Goal: Task Accomplishment & Management: Complete application form

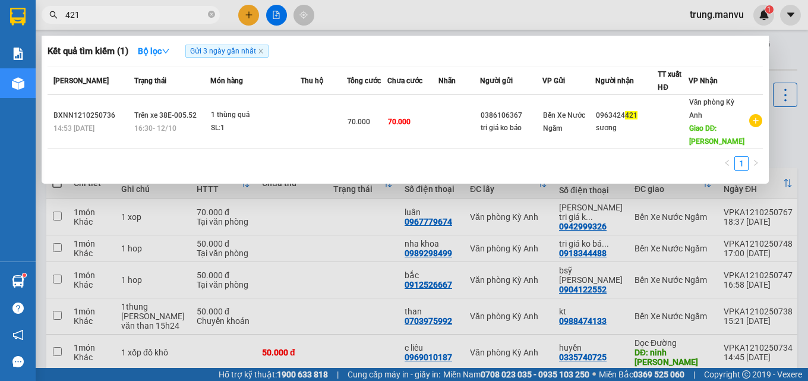
click at [247, 8] on div at bounding box center [404, 190] width 808 height 381
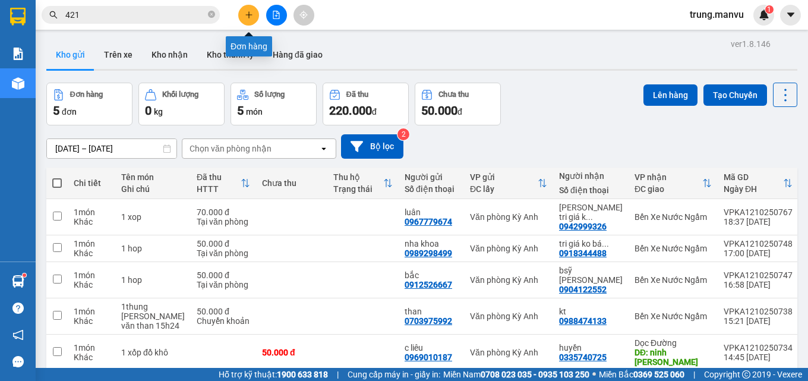
click at [251, 13] on icon "plus" at bounding box center [249, 15] width 8 height 8
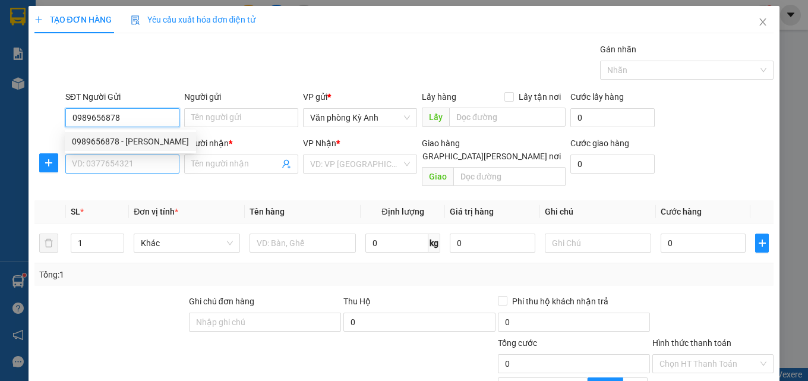
type input "0989656878"
click at [137, 154] on input "SĐT Người Nhận *" at bounding box center [122, 163] width 114 height 19
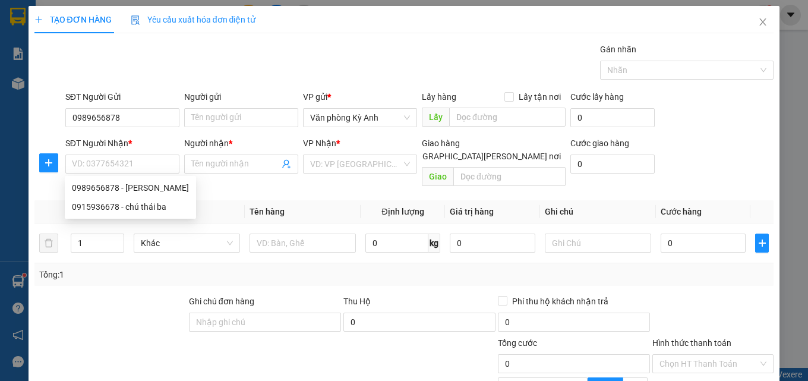
click at [139, 146] on div "SĐT Người Nhận *" at bounding box center [122, 143] width 114 height 13
click at [139, 154] on input "SĐT Người Nhận *" at bounding box center [122, 163] width 114 height 19
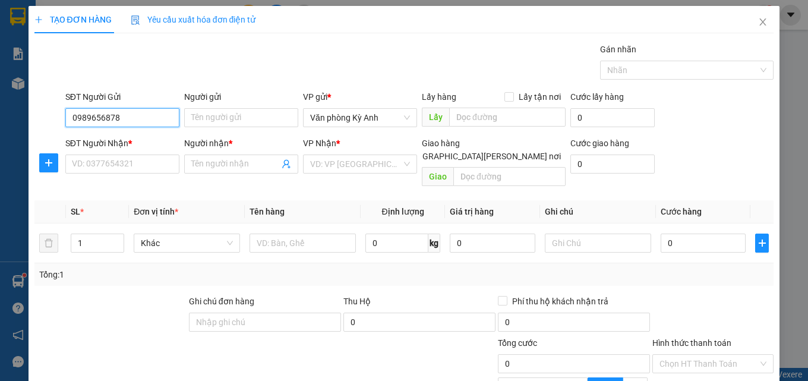
click at [143, 113] on input "0989656878" at bounding box center [122, 117] width 114 height 19
drag, startPoint x: 138, startPoint y: 134, endPoint x: 136, endPoint y: 140, distance: 6.4
click at [138, 135] on div "0989656878 - [PERSON_NAME]" at bounding box center [130, 141] width 131 height 19
type input "[PERSON_NAME]"
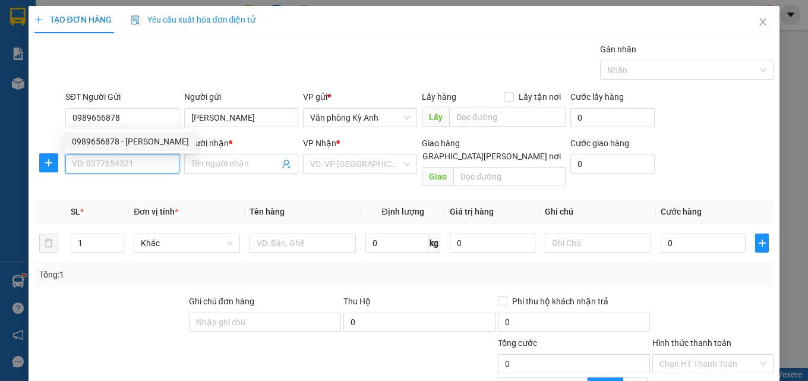
click at [133, 157] on input "SĐT Người Nhận *" at bounding box center [122, 163] width 114 height 19
type input "0978745698"
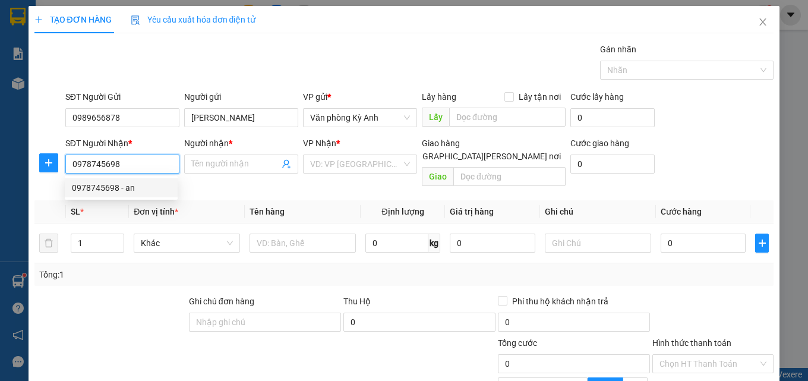
click at [132, 191] on div "0978745698 - an" at bounding box center [121, 187] width 99 height 13
type input "an"
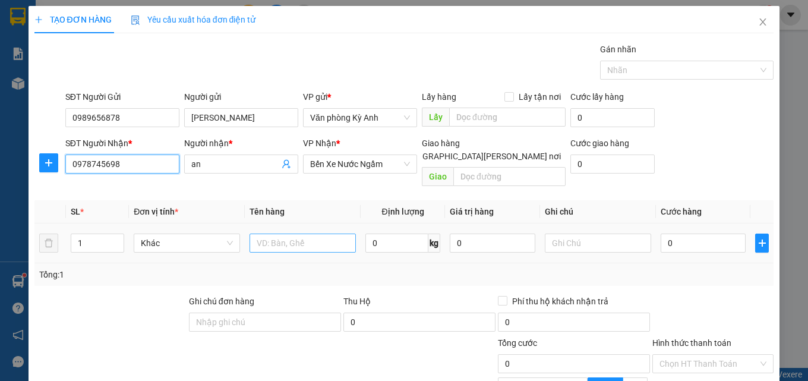
type input "0978745698"
click at [314, 235] on input "text" at bounding box center [303, 243] width 106 height 19
type input "1xop"
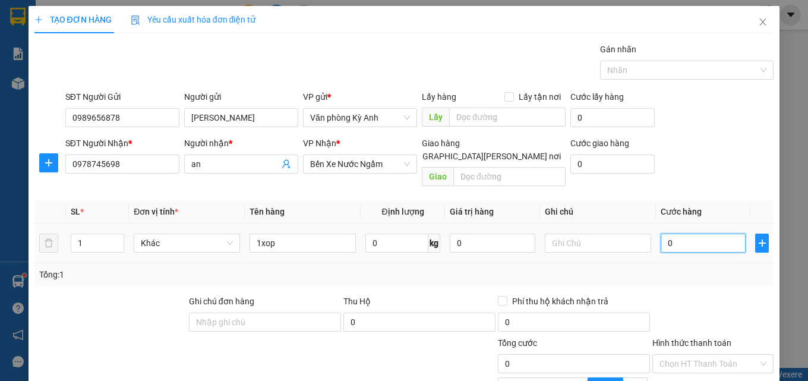
click at [689, 234] on input "0" at bounding box center [704, 243] width 86 height 19
type input "5"
type input "50"
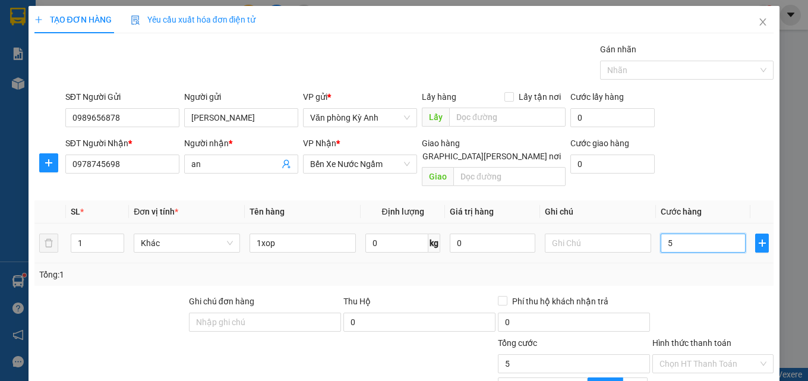
type input "50"
type input "500"
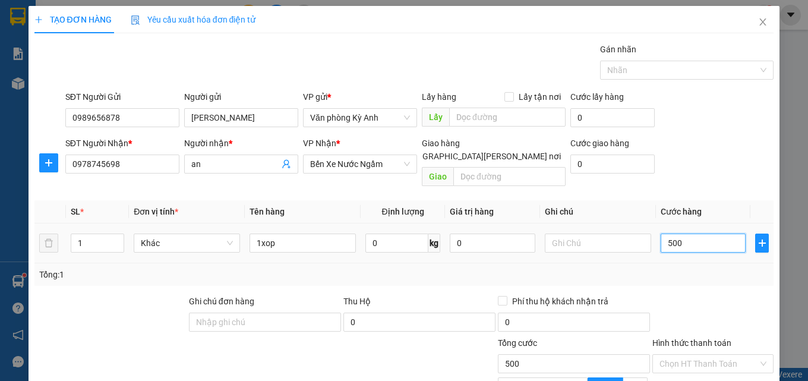
type input "5.000"
type input "50.000"
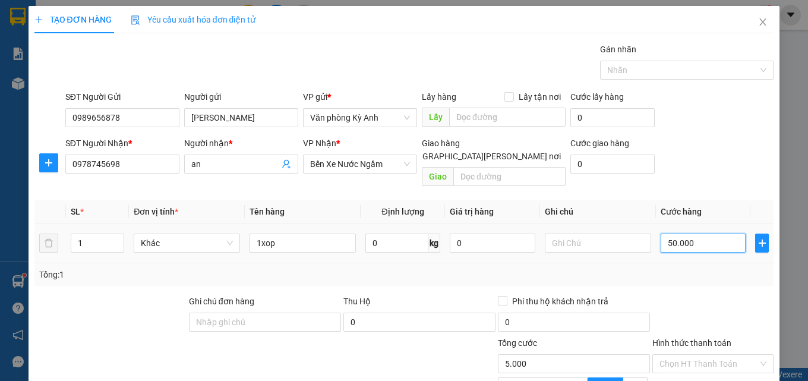
type input "50.000"
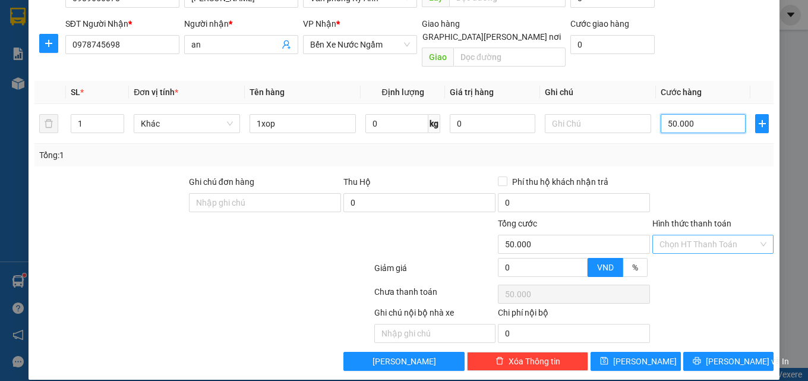
type input "50.000"
click at [730, 237] on input "Hình thức thanh toán" at bounding box center [709, 244] width 99 height 18
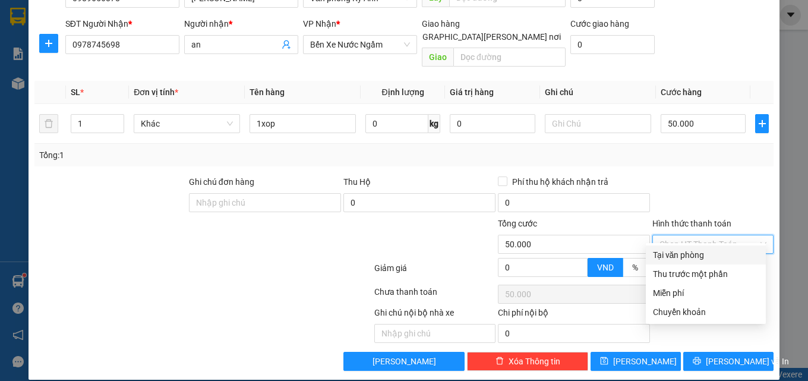
click at [706, 256] on div "Tại văn phòng" at bounding box center [706, 254] width 106 height 13
type input "0"
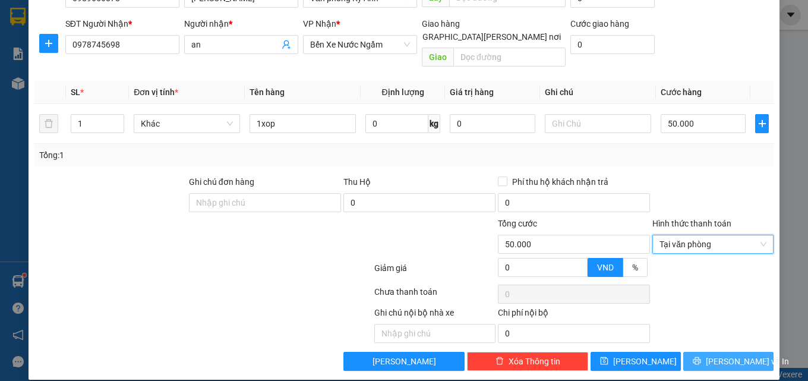
click at [701, 357] on icon "printer" at bounding box center [697, 361] width 8 height 8
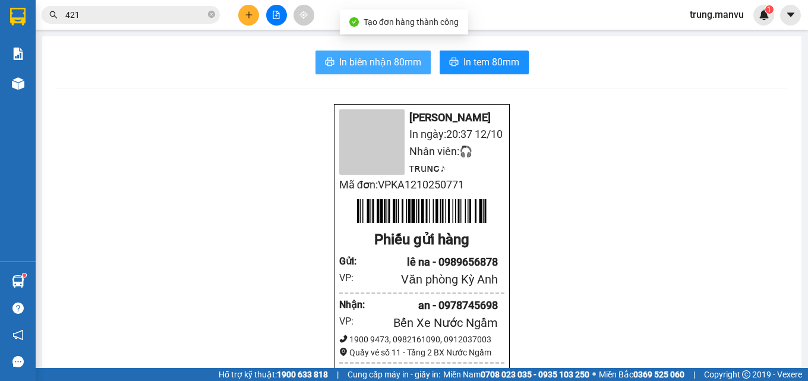
click at [383, 65] on span "In biên nhận 80mm" at bounding box center [380, 62] width 82 height 15
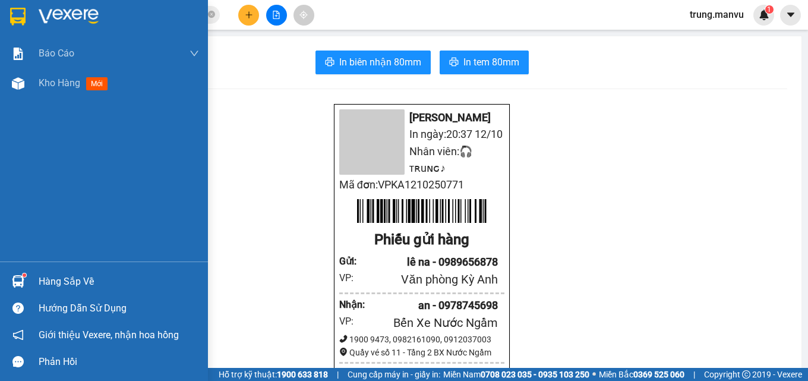
click at [13, 17] on img at bounding box center [17, 17] width 15 height 18
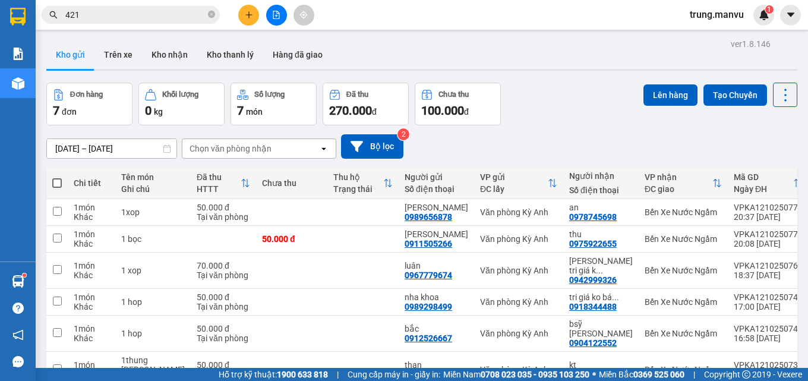
scroll to position [81, 0]
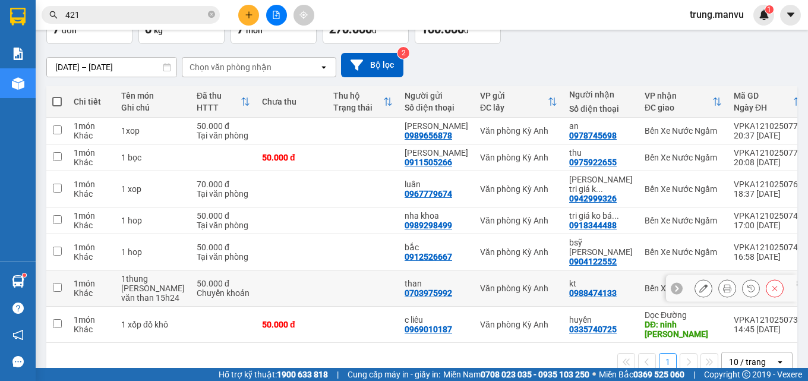
click at [576, 288] on div "0988474133" at bounding box center [593, 293] width 48 height 10
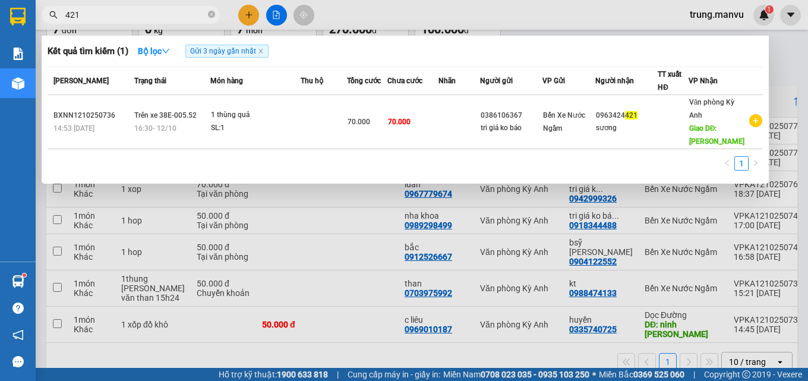
click at [109, 15] on input "421" at bounding box center [135, 14] width 140 height 13
click at [439, 349] on div at bounding box center [404, 190] width 808 height 381
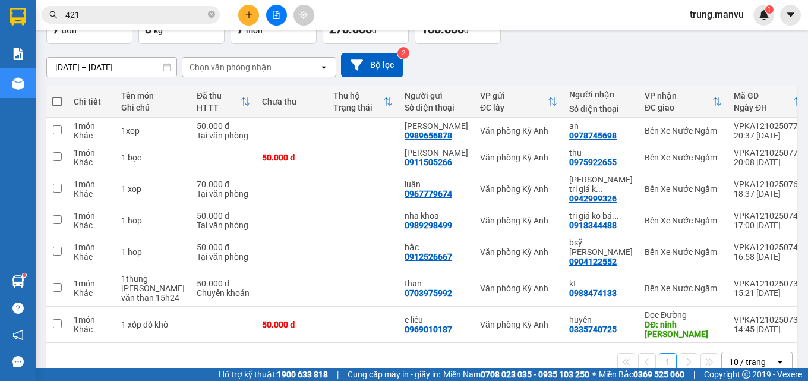
click at [94, 10] on input "421" at bounding box center [135, 14] width 140 height 13
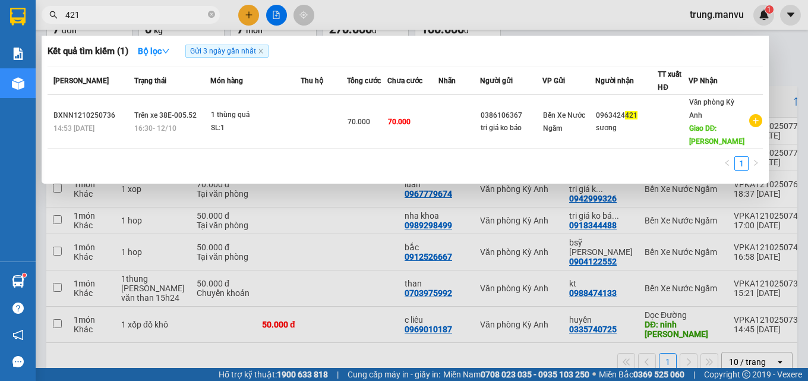
click at [94, 10] on input "421" at bounding box center [135, 14] width 140 height 13
click at [273, 20] on div at bounding box center [404, 190] width 808 height 381
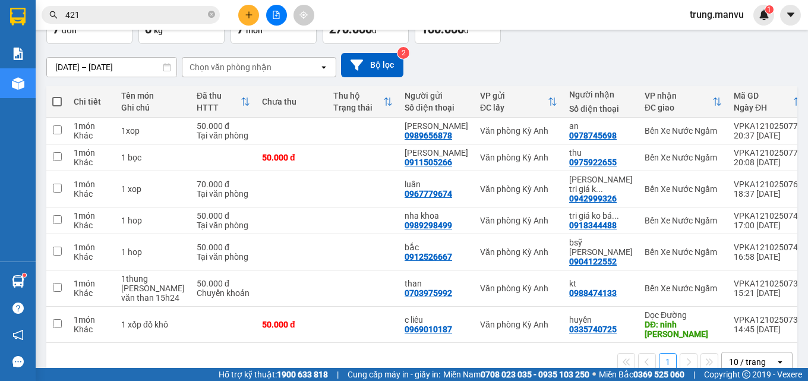
scroll to position [0, 0]
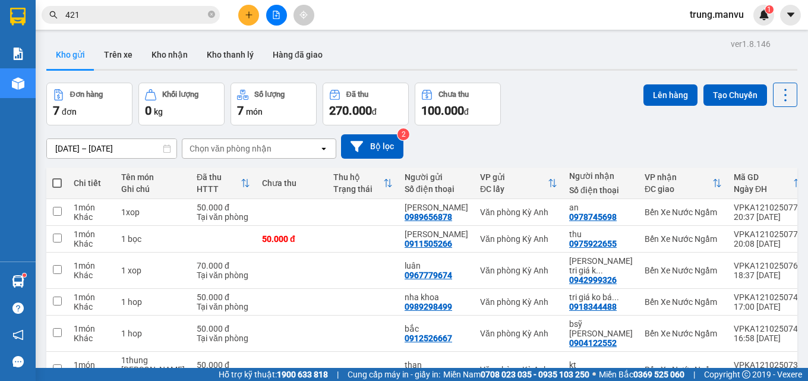
click at [276, 12] on icon "file-add" at bounding box center [276, 15] width 8 height 8
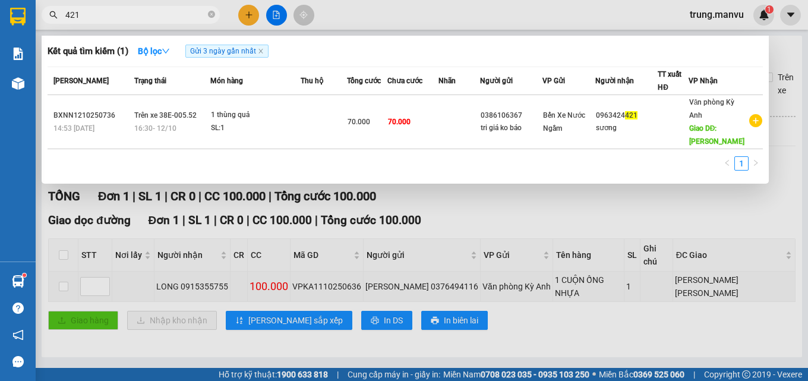
click at [133, 17] on input "421" at bounding box center [135, 14] width 140 height 13
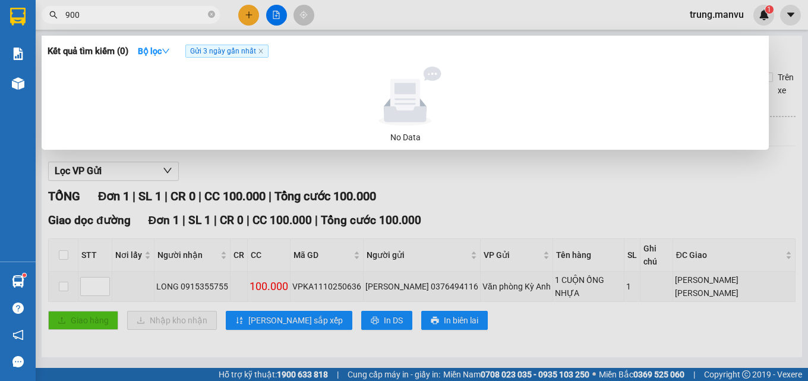
type input "900"
click at [405, 169] on div at bounding box center [404, 190] width 808 height 381
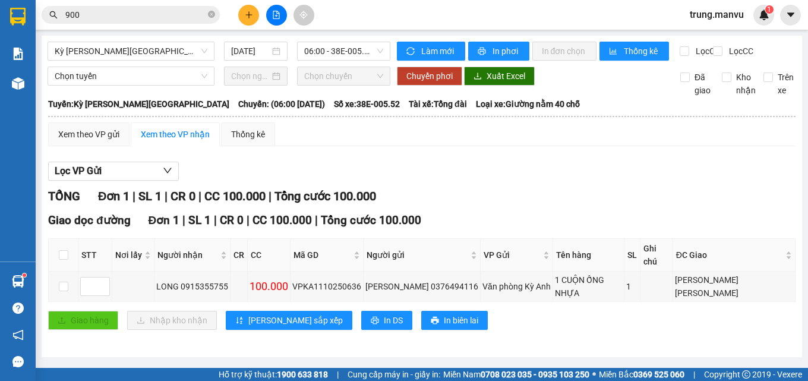
click at [186, 39] on div "Kỳ [PERSON_NAME][GEOGRAPHIC_DATA] [DATE] 06:00 - 38E-005.52 [PERSON_NAME] mới I…" at bounding box center [422, 196] width 761 height 321
click at [182, 49] on span "Kỳ [PERSON_NAME][GEOGRAPHIC_DATA]" at bounding box center [131, 51] width 153 height 18
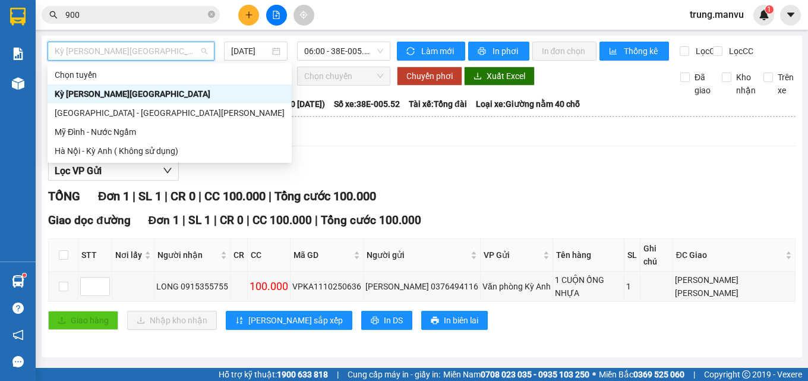
click at [127, 101] on div "Kỳ [PERSON_NAME][GEOGRAPHIC_DATA]" at bounding box center [170, 93] width 244 height 19
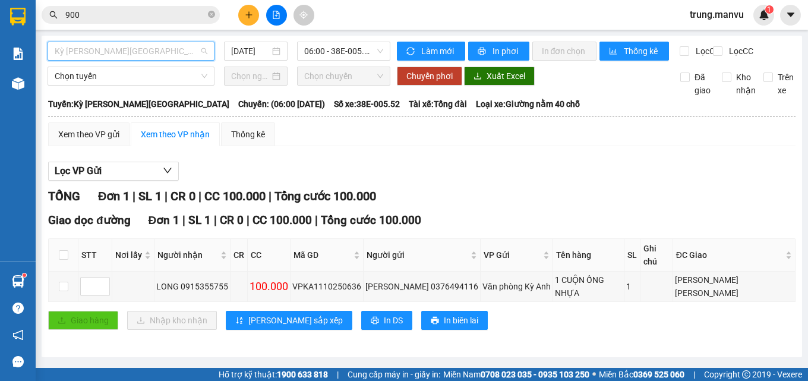
drag, startPoint x: 132, startPoint y: 49, endPoint x: 108, endPoint y: 83, distance: 41.9
click at [133, 49] on span "Kỳ [PERSON_NAME][GEOGRAPHIC_DATA]" at bounding box center [131, 51] width 153 height 18
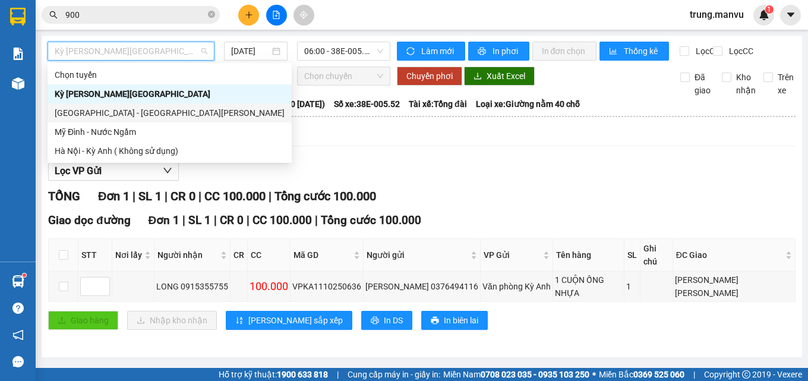
click at [93, 108] on div "[GEOGRAPHIC_DATA] - [GEOGRAPHIC_DATA][PERSON_NAME]" at bounding box center [170, 112] width 230 height 13
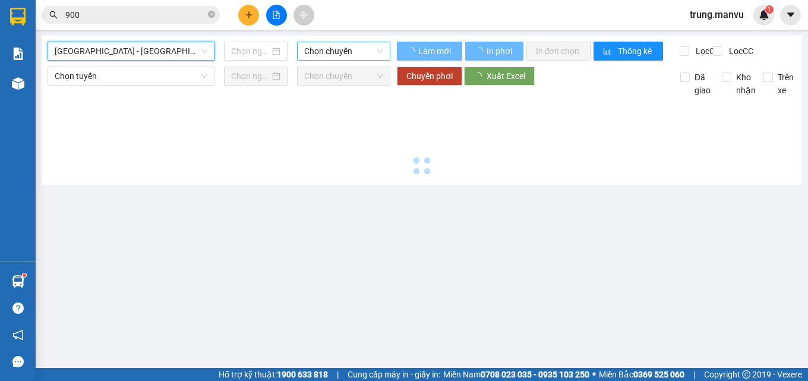
type input "[DATE]"
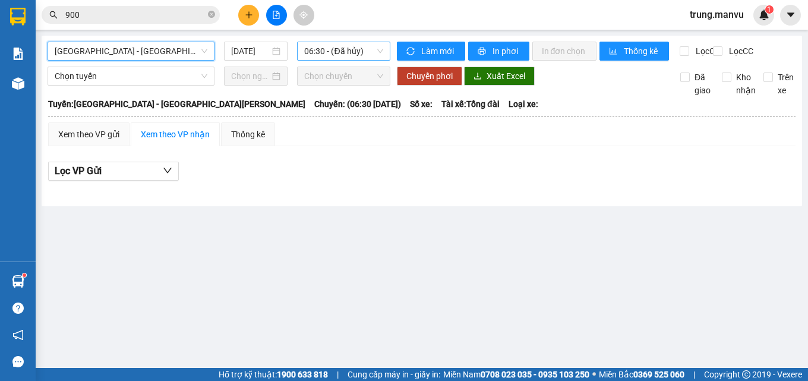
click at [355, 53] on span "06:30 - (Đã [PERSON_NAME])" at bounding box center [343, 51] width 79 height 18
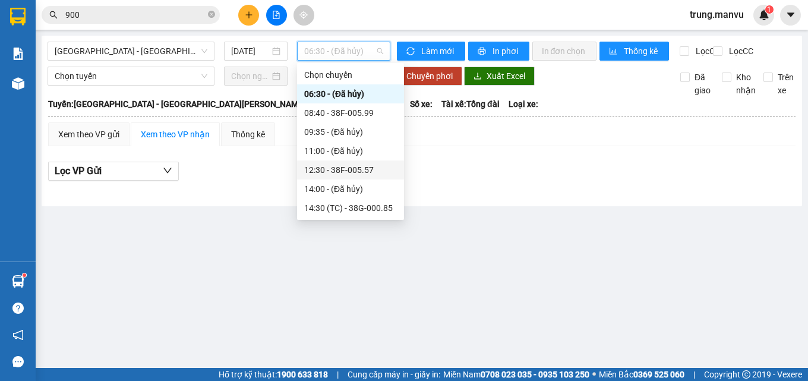
click at [368, 173] on div "12:30 - 38F-005.57" at bounding box center [350, 169] width 93 height 13
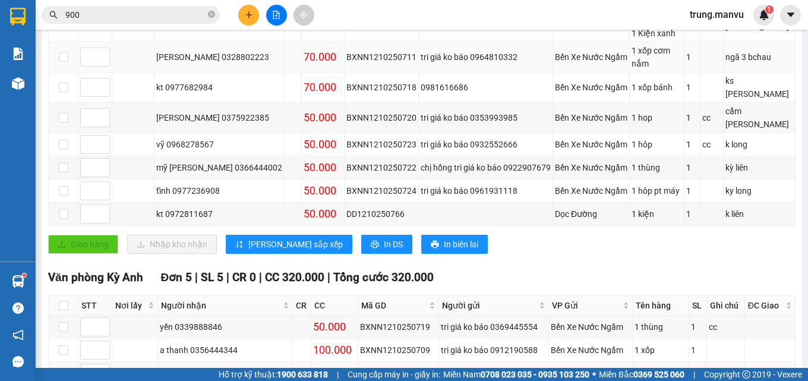
scroll to position [457, 0]
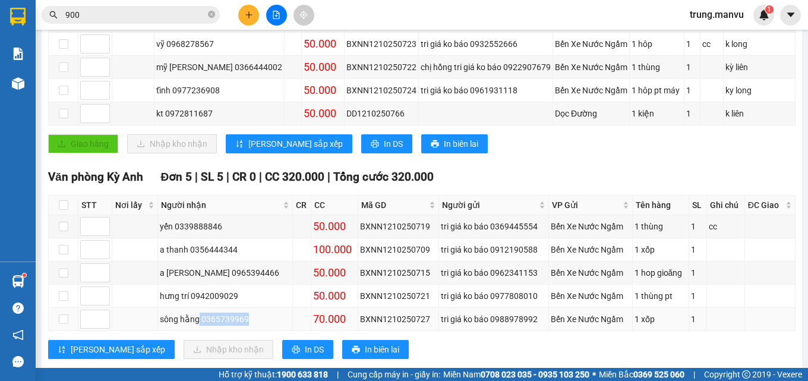
drag, startPoint x: 250, startPoint y: 294, endPoint x: 201, endPoint y: 295, distance: 48.8
click at [201, 313] on div "sông hằng 0365739969" at bounding box center [225, 319] width 131 height 13
click at [247, 313] on div "sông hằng 0365739969" at bounding box center [225, 319] width 131 height 13
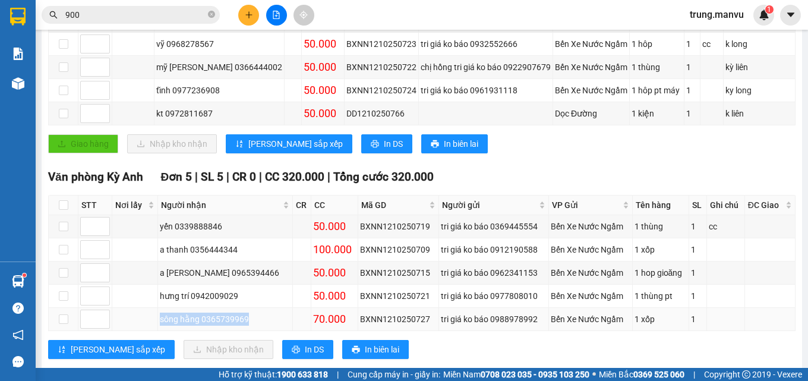
click at [247, 313] on div "sông hằng 0365739969" at bounding box center [225, 319] width 131 height 13
click at [224, 313] on div "sông hằng 0365739969" at bounding box center [225, 319] width 131 height 13
click at [225, 313] on div "sông hằng 0365739969" at bounding box center [225, 319] width 131 height 13
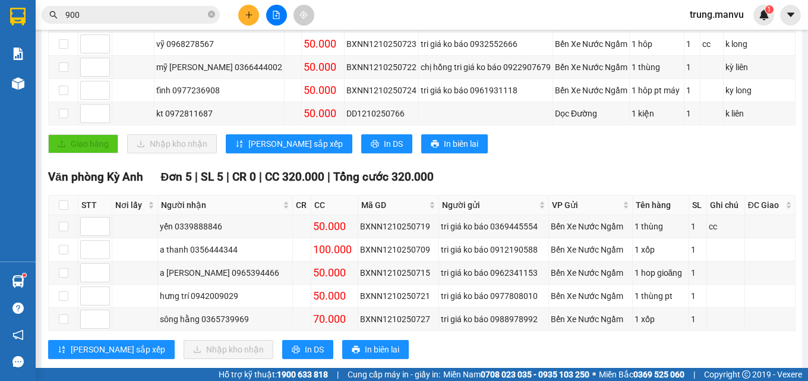
click at [124, 14] on input "900" at bounding box center [135, 14] width 140 height 13
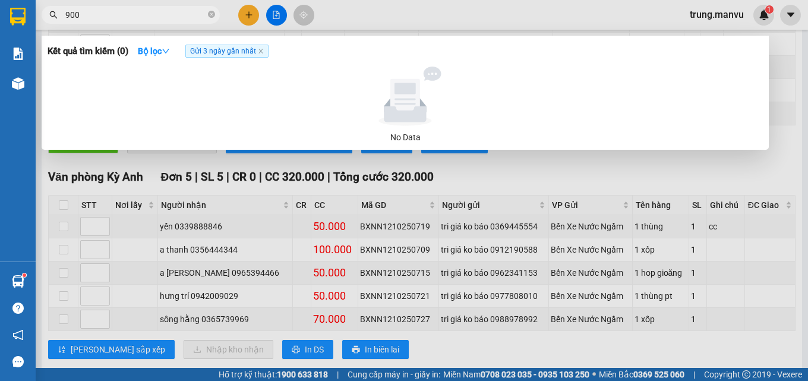
click at [124, 14] on input "900" at bounding box center [135, 14] width 140 height 13
paste input "0365739969"
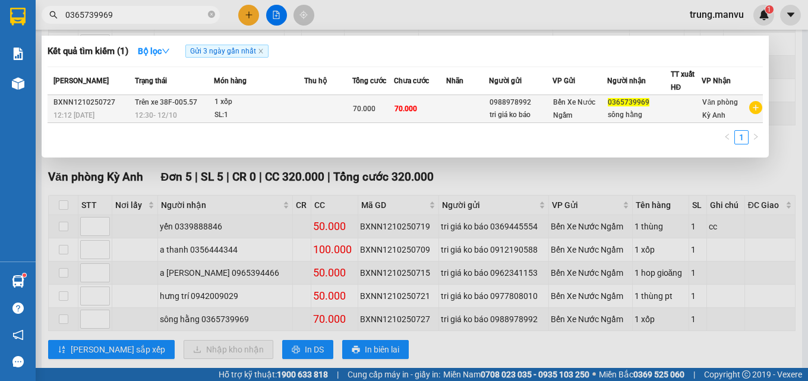
type input "0365739969"
click at [346, 115] on td at bounding box center [328, 109] width 48 height 28
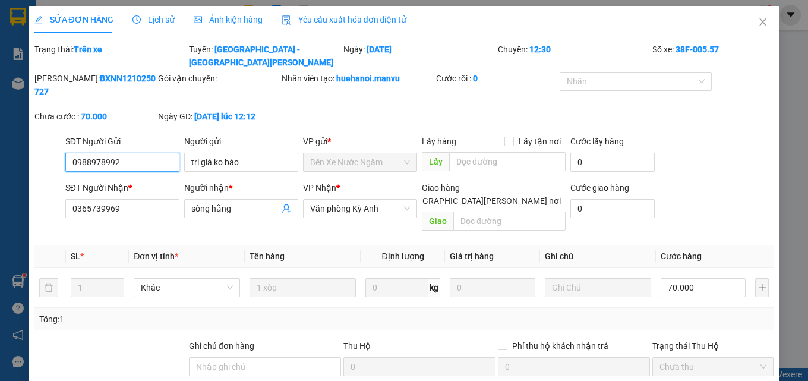
type input "0988978992"
type input "tri giá ko báo"
type input "0365739969"
type input "sông hằng"
type input "0"
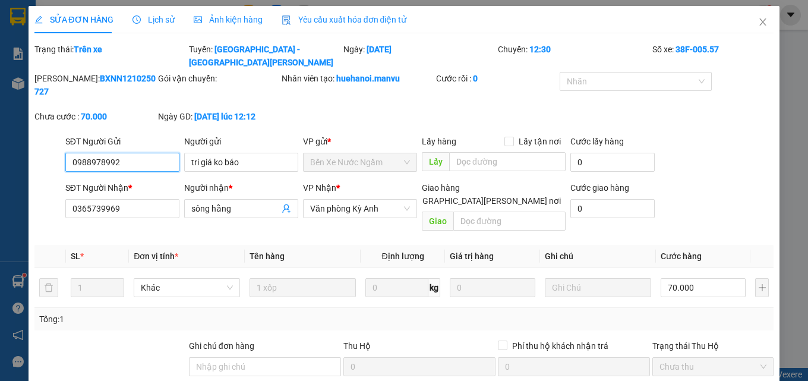
type input "70.000"
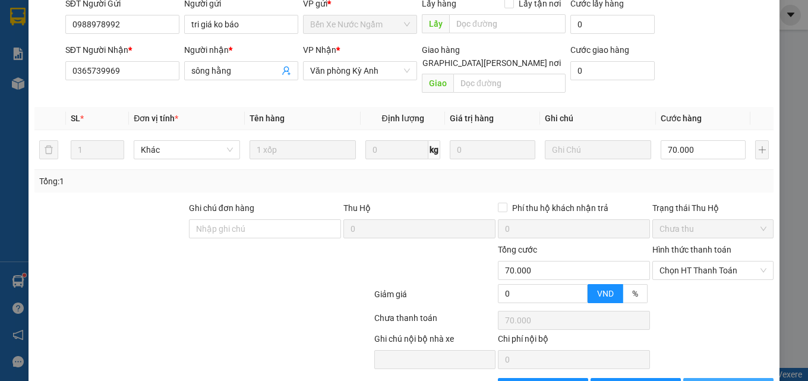
click at [701, 380] on span "printer" at bounding box center [697, 388] width 8 height 10
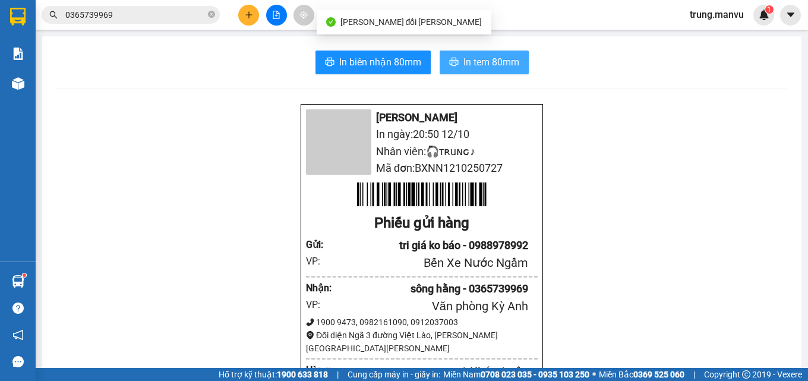
click at [454, 62] on button "In tem 80mm" at bounding box center [484, 63] width 89 height 24
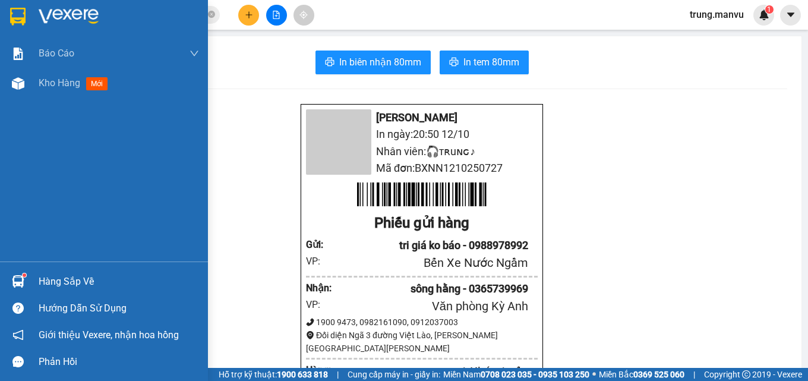
click at [12, 8] on img at bounding box center [17, 17] width 15 height 18
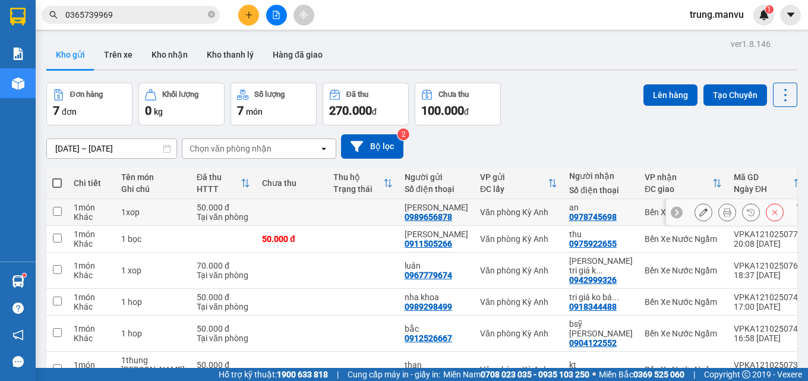
click at [563, 212] on td "an 0978745698" at bounding box center [600, 212] width 75 height 27
checkbox input "true"
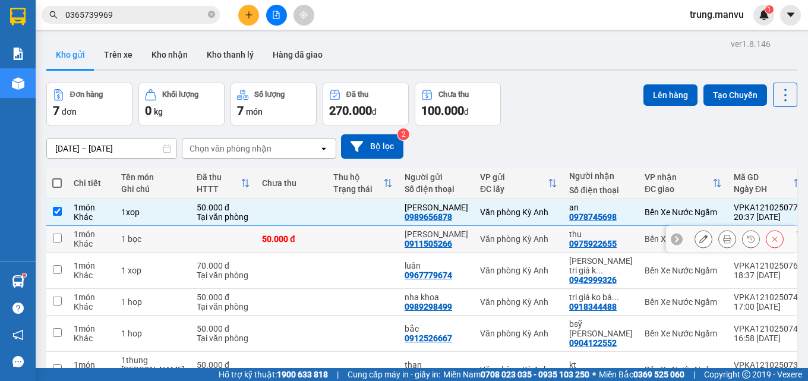
click at [569, 230] on div "thu" at bounding box center [601, 234] width 64 height 10
checkbox input "true"
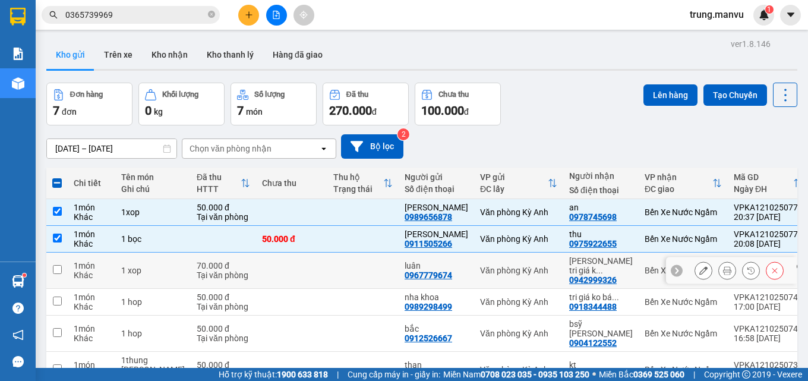
click at [528, 261] on td "Văn phòng Kỳ Anh" at bounding box center [518, 271] width 89 height 36
checkbox input "true"
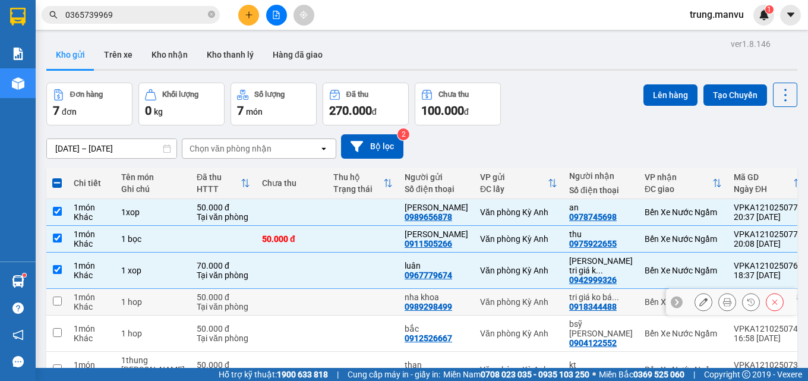
click at [519, 289] on td "Văn phòng Kỳ Anh" at bounding box center [518, 302] width 89 height 27
checkbox input "true"
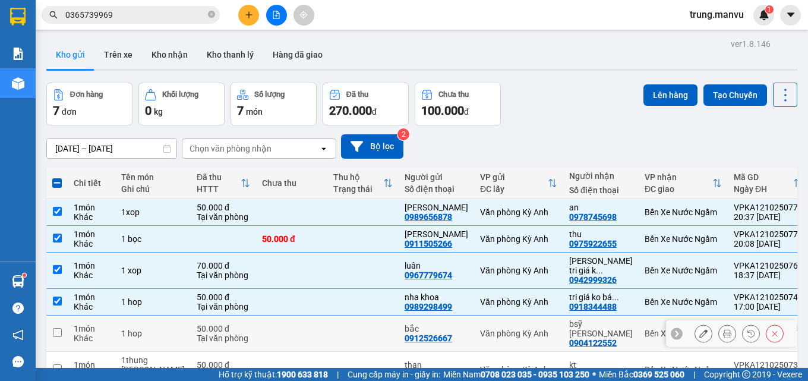
click at [507, 331] on td "Văn phòng Kỳ Anh" at bounding box center [518, 334] width 89 height 36
checkbox input "true"
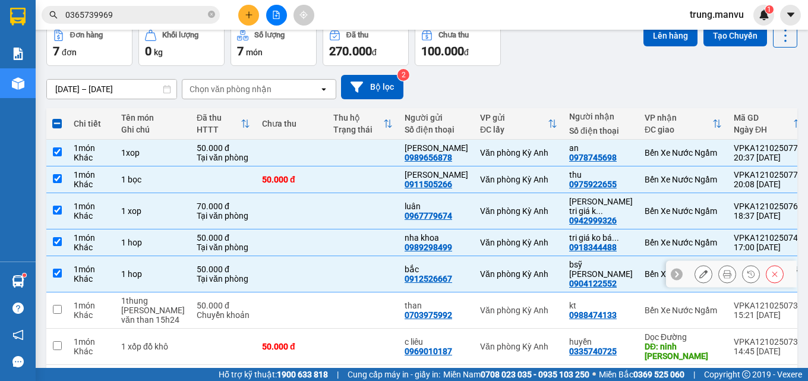
scroll to position [81, 0]
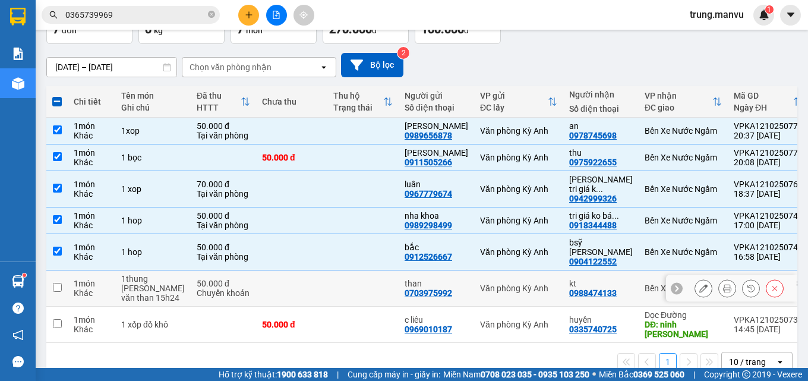
click at [563, 282] on td "kt 0988474133" at bounding box center [600, 288] width 75 height 36
checkbox input "true"
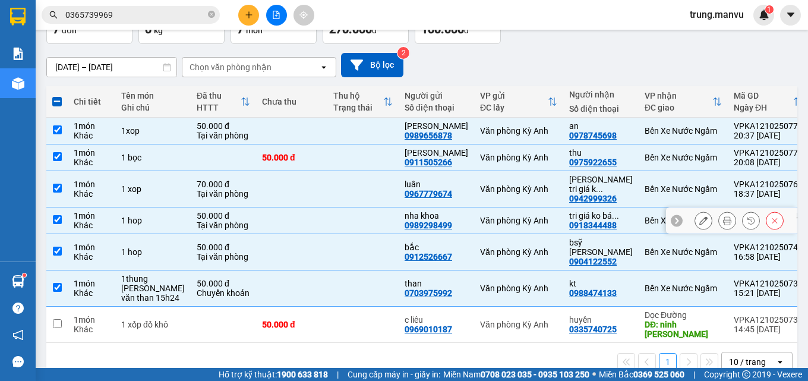
scroll to position [0, 0]
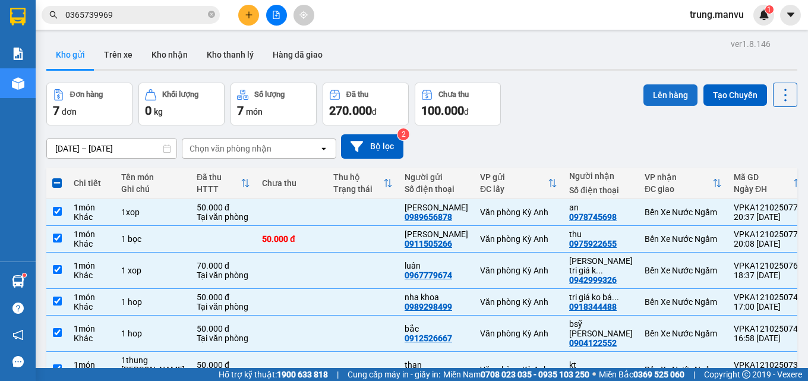
click at [664, 90] on button "Lên hàng" at bounding box center [671, 94] width 54 height 21
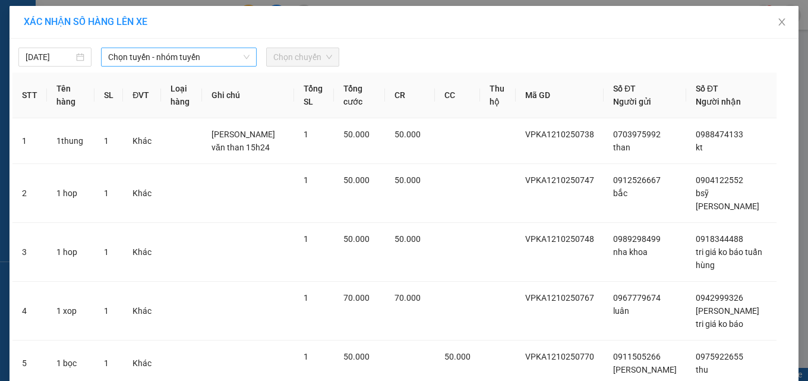
click at [140, 51] on span "Chọn tuyến - nhóm tuyến" at bounding box center [178, 57] width 141 height 18
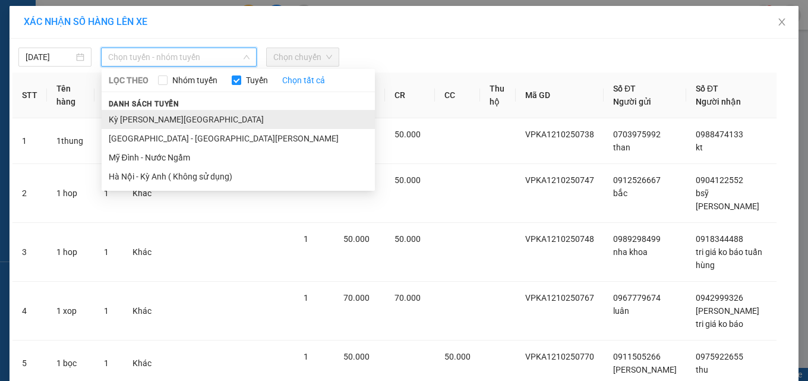
click at [141, 111] on li "Kỳ [PERSON_NAME][GEOGRAPHIC_DATA]" at bounding box center [238, 119] width 273 height 19
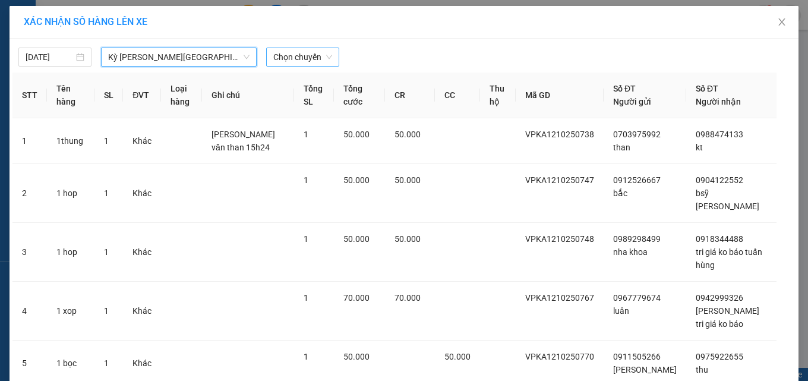
click at [305, 59] on span "Chọn chuyến" at bounding box center [302, 57] width 59 height 18
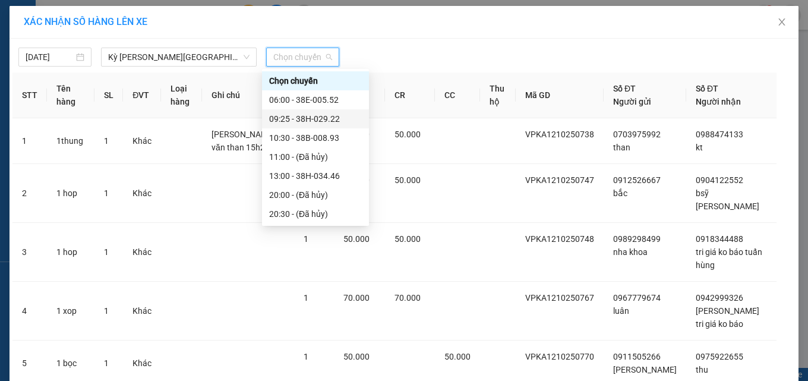
scroll to position [114, 0]
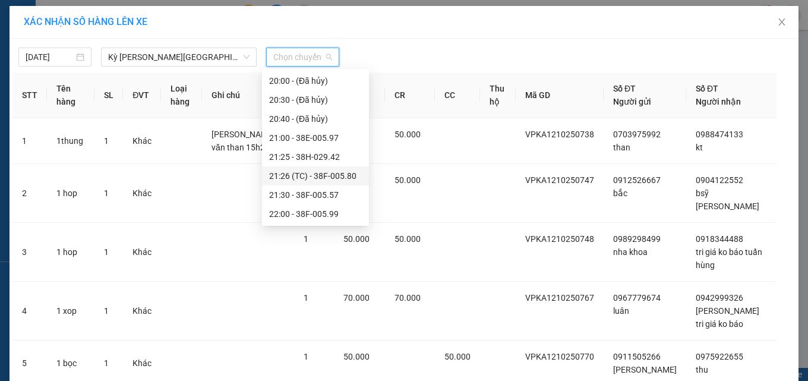
click at [341, 175] on div "21:26 (TC) - 38F-005.80" at bounding box center [315, 175] width 93 height 13
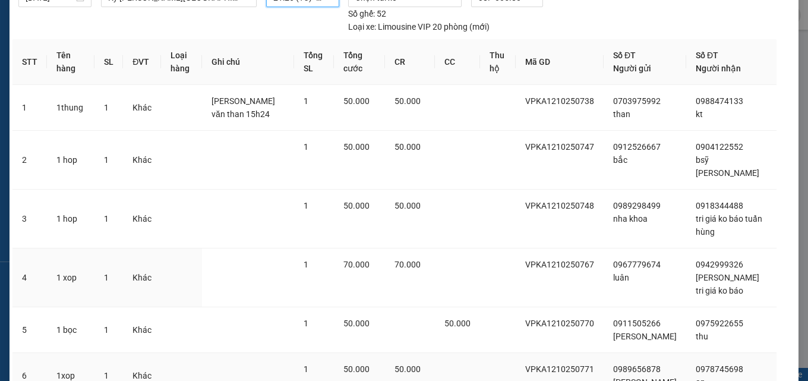
scroll to position [151, 0]
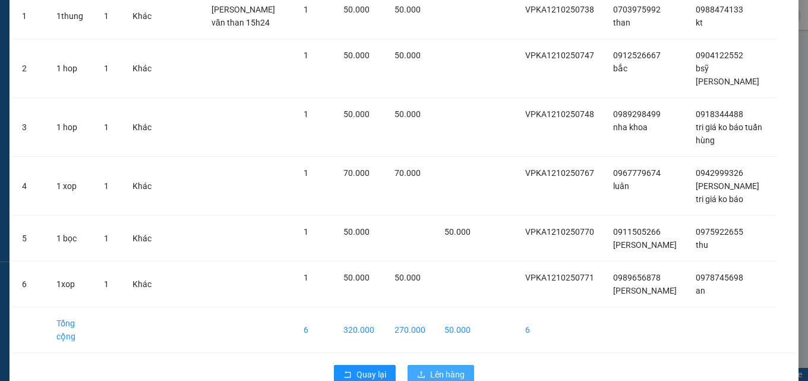
click at [430, 368] on span "Lên hàng" at bounding box center [447, 374] width 34 height 13
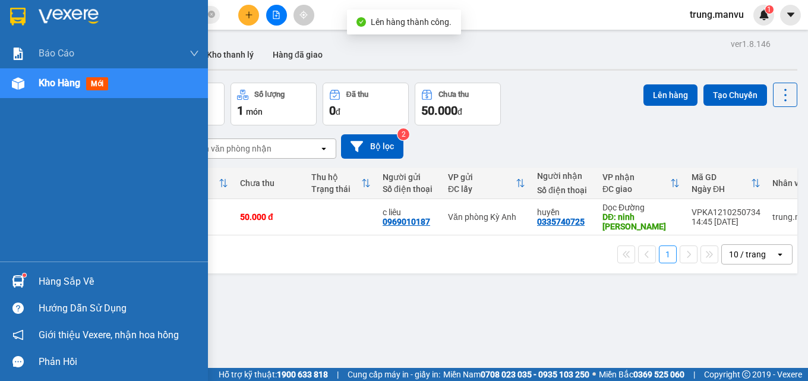
click at [23, 4] on div at bounding box center [104, 19] width 208 height 39
click at [11, 8] on img at bounding box center [17, 17] width 15 height 18
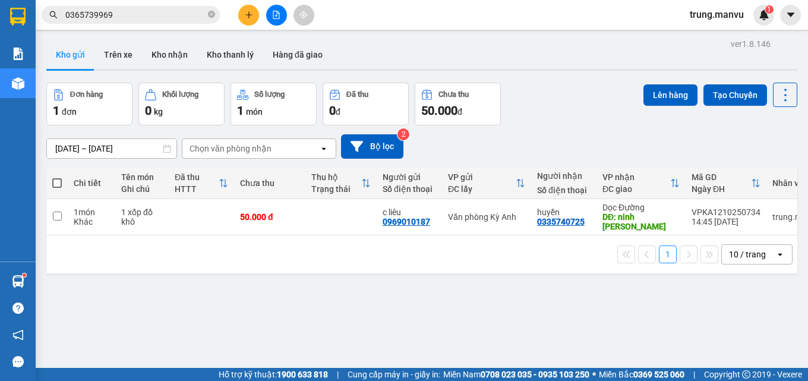
click at [133, 16] on input "0365739969" at bounding box center [135, 14] width 140 height 13
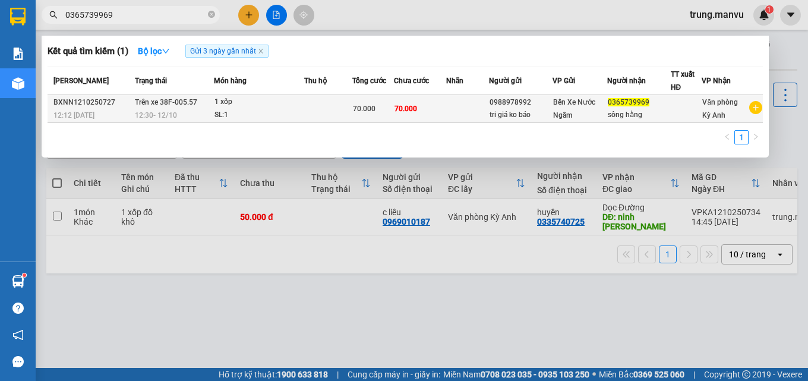
click at [520, 102] on div "0988978992" at bounding box center [521, 102] width 62 height 12
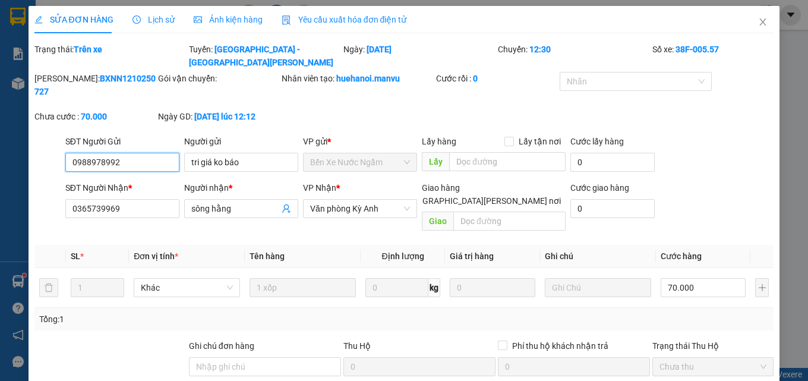
type input "0988978992"
type input "tri giá ko báo"
type input "0365739969"
type input "sông hằng"
type input "0"
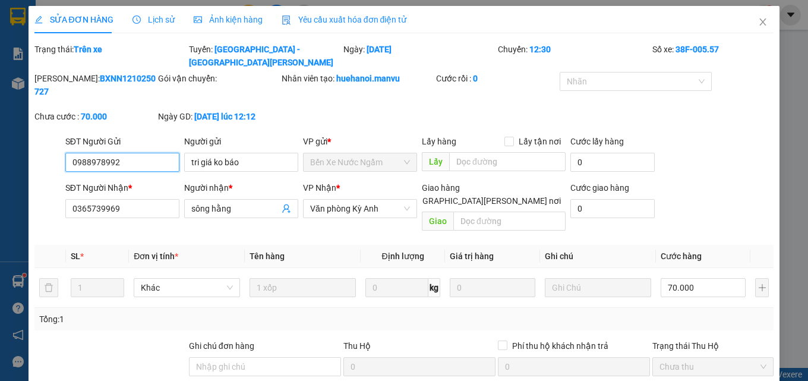
type input "70.000"
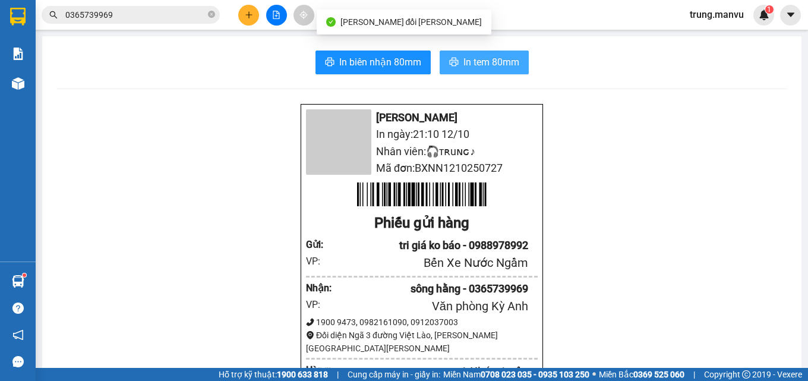
click at [484, 68] on span "In tem 80mm" at bounding box center [491, 62] width 56 height 15
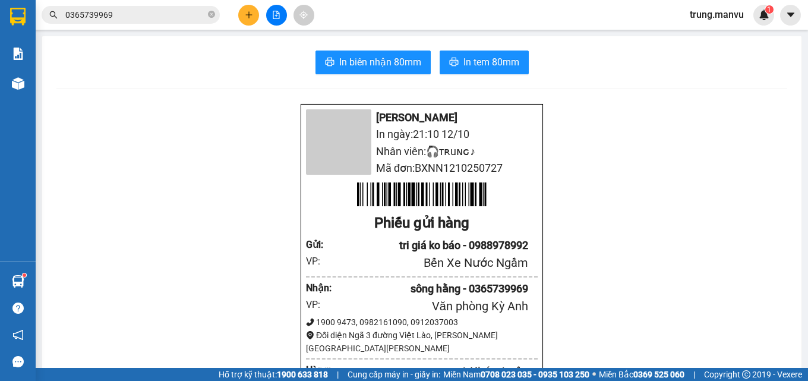
click at [124, 18] on input "0365739969" at bounding box center [135, 14] width 140 height 13
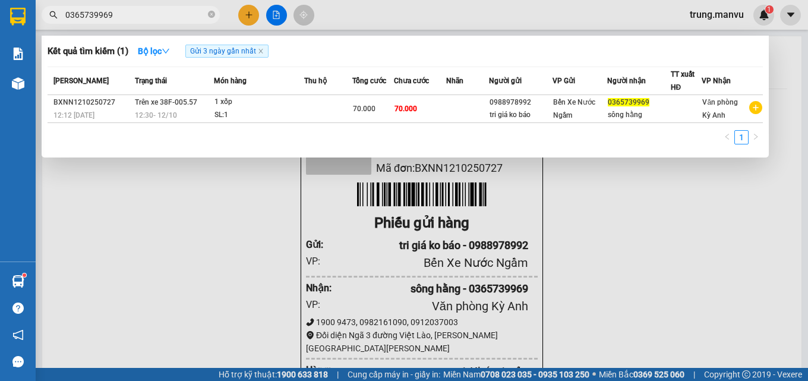
click at [124, 18] on input "0365739969" at bounding box center [135, 14] width 140 height 13
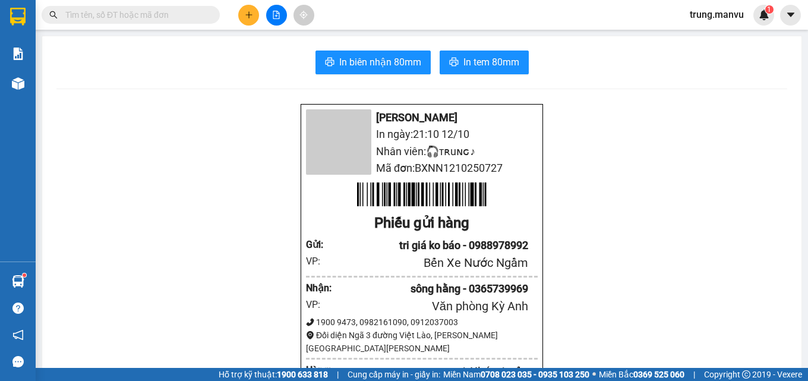
click at [143, 15] on input "text" at bounding box center [135, 14] width 140 height 13
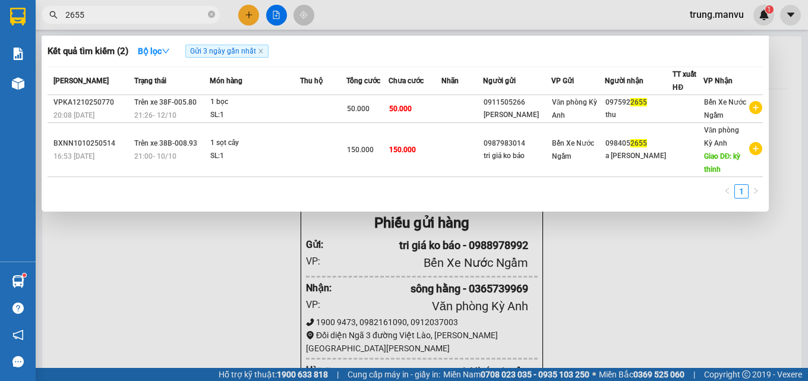
type input "2655"
click at [276, 17] on div at bounding box center [404, 190] width 808 height 381
click at [276, 17] on icon "file-add" at bounding box center [276, 15] width 7 height 8
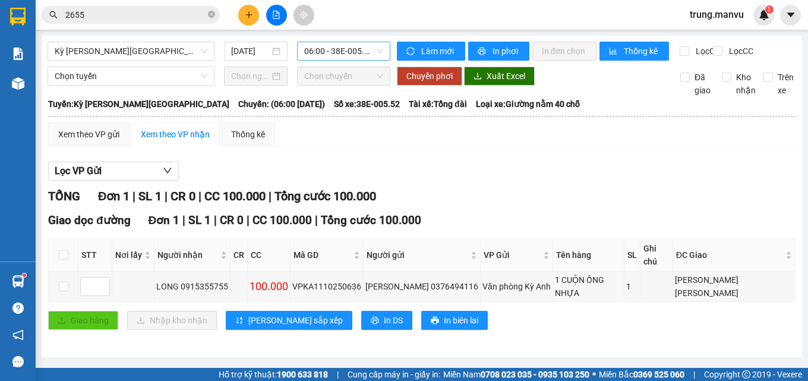
click at [341, 56] on span "06:00 - 38E-005.52" at bounding box center [343, 51] width 79 height 18
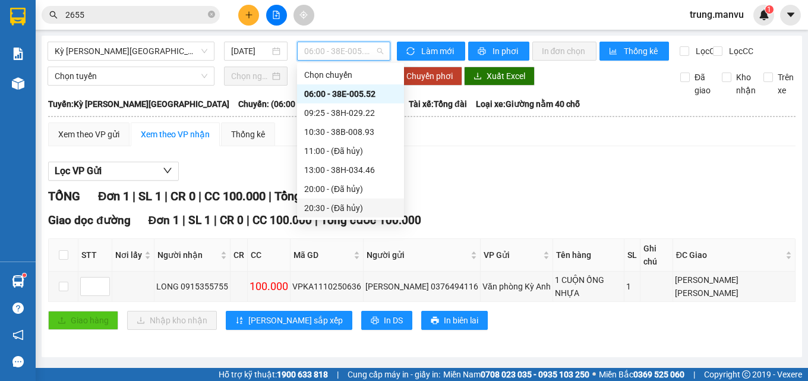
scroll to position [114, 0]
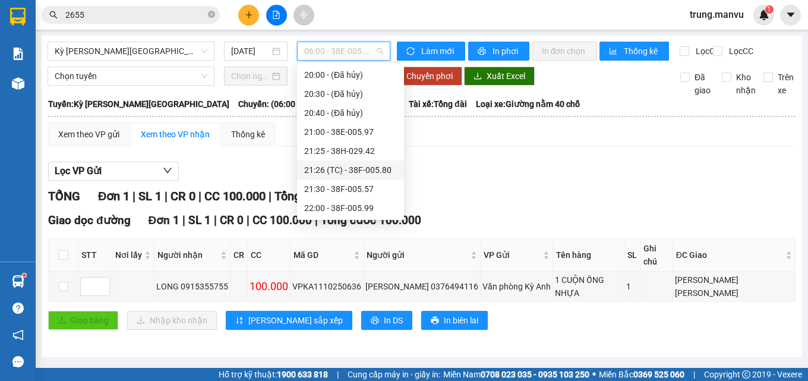
click at [372, 171] on div "21:26 (TC) - 38F-005.80" at bounding box center [350, 169] width 93 height 13
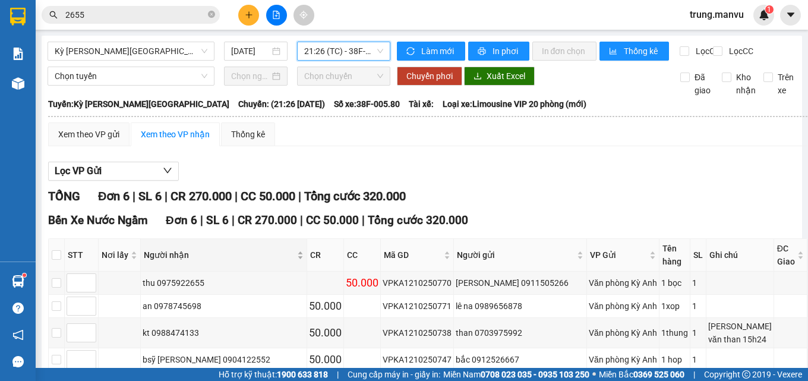
scroll to position [101, 0]
